Goal: Obtain resource: Download file/media

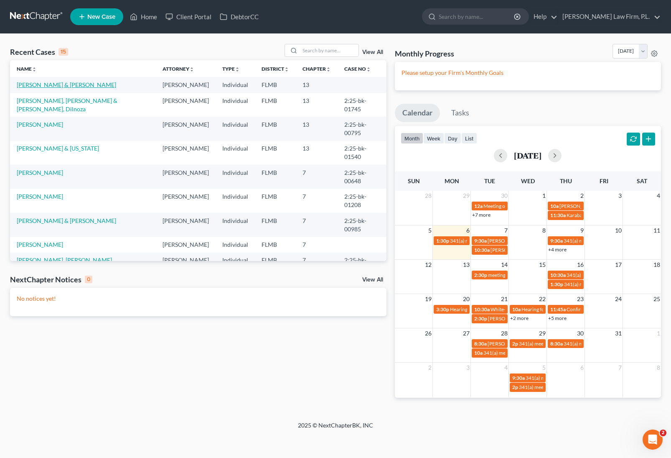
click at [51, 86] on link "[PERSON_NAME] & [PERSON_NAME]" at bounding box center [66, 84] width 99 height 7
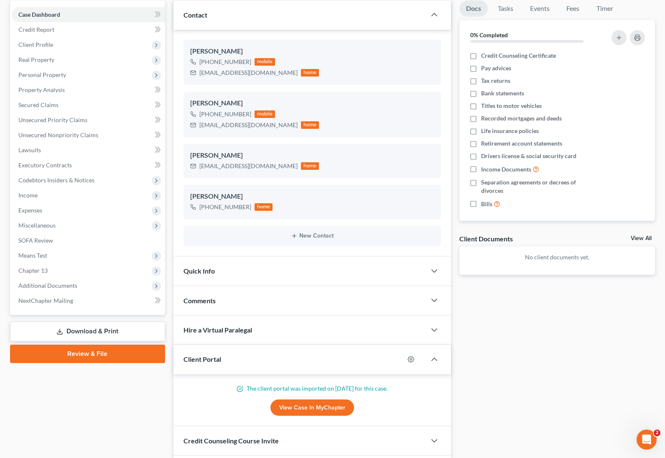
scroll to position [80, 0]
click at [320, 406] on link "View Case in MyChapter" at bounding box center [312, 407] width 84 height 17
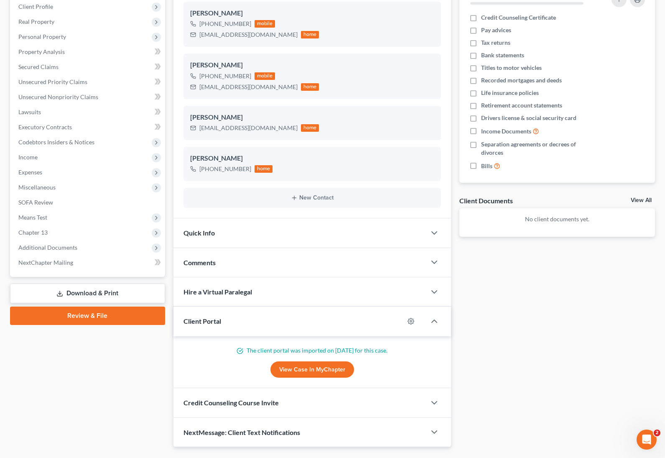
scroll to position [139, 0]
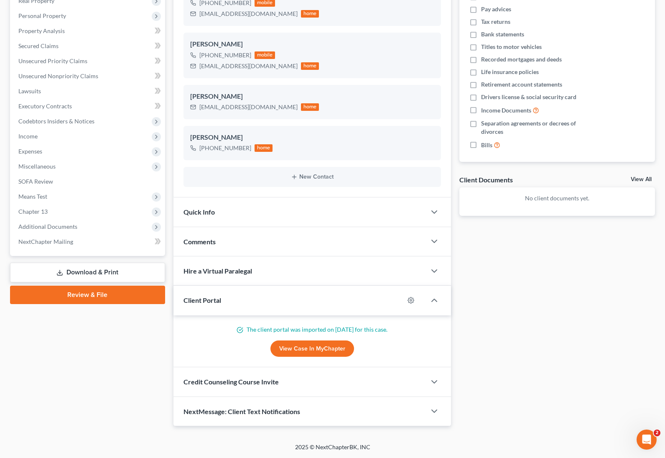
click at [107, 273] on link "Download & Print" at bounding box center [87, 272] width 155 height 20
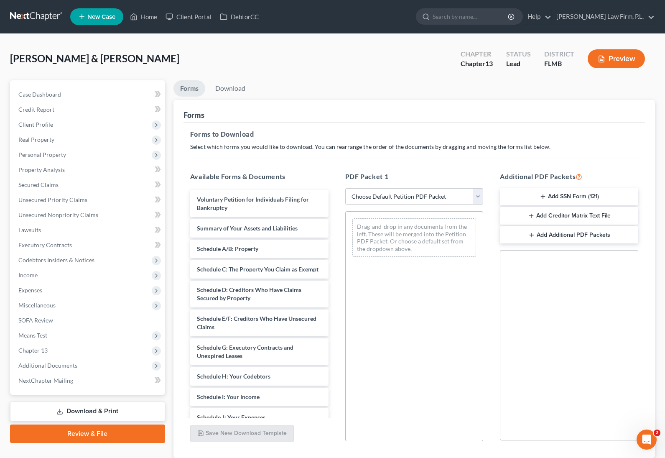
click at [99, 410] on link "Download & Print" at bounding box center [87, 411] width 155 height 20
click at [227, 92] on link "Download" at bounding box center [230, 88] width 43 height 16
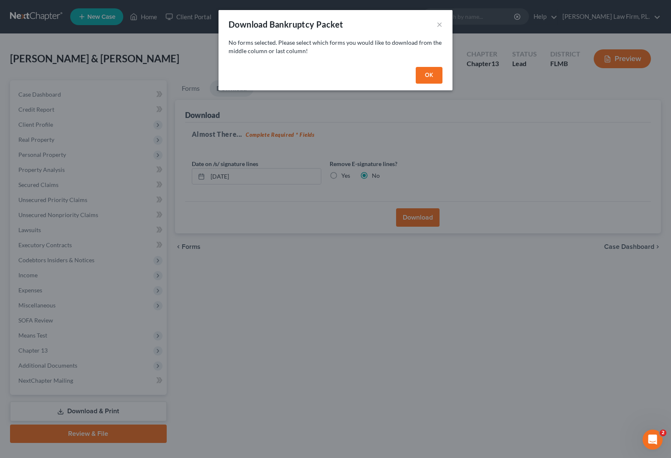
click at [436, 74] on button "OK" at bounding box center [429, 75] width 27 height 17
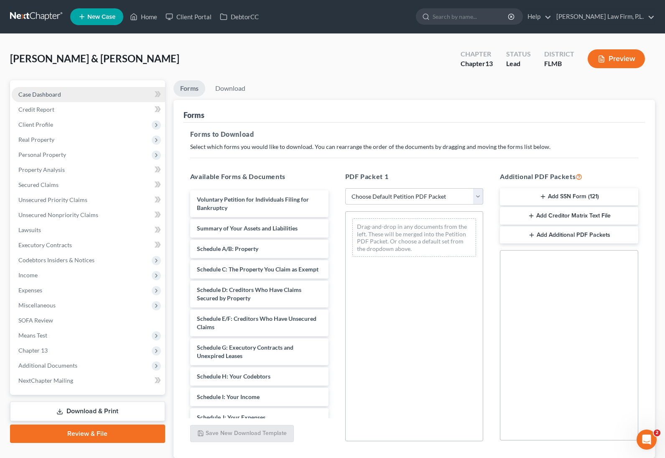
click at [87, 95] on link "Case Dashboard" at bounding box center [88, 94] width 153 height 15
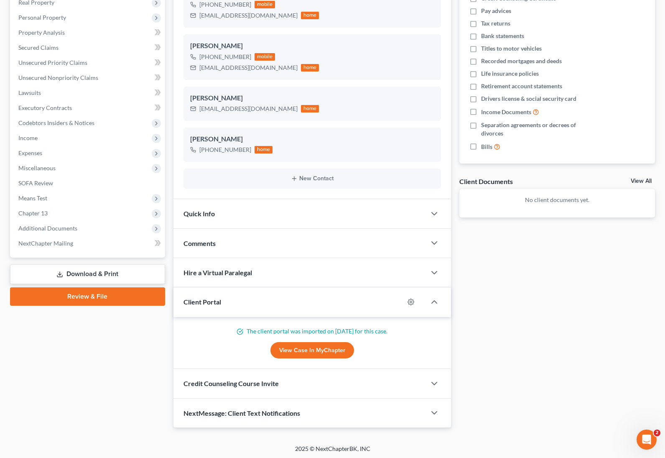
scroll to position [139, 0]
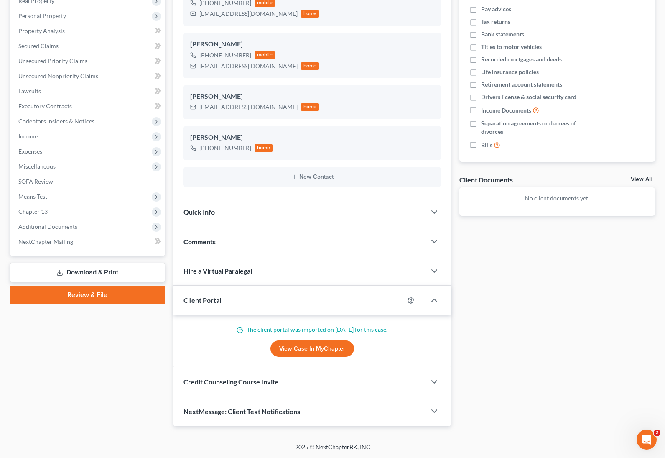
click at [318, 350] on link "View Case in MyChapter" at bounding box center [312, 348] width 84 height 17
